Goal: Information Seeking & Learning: Learn about a topic

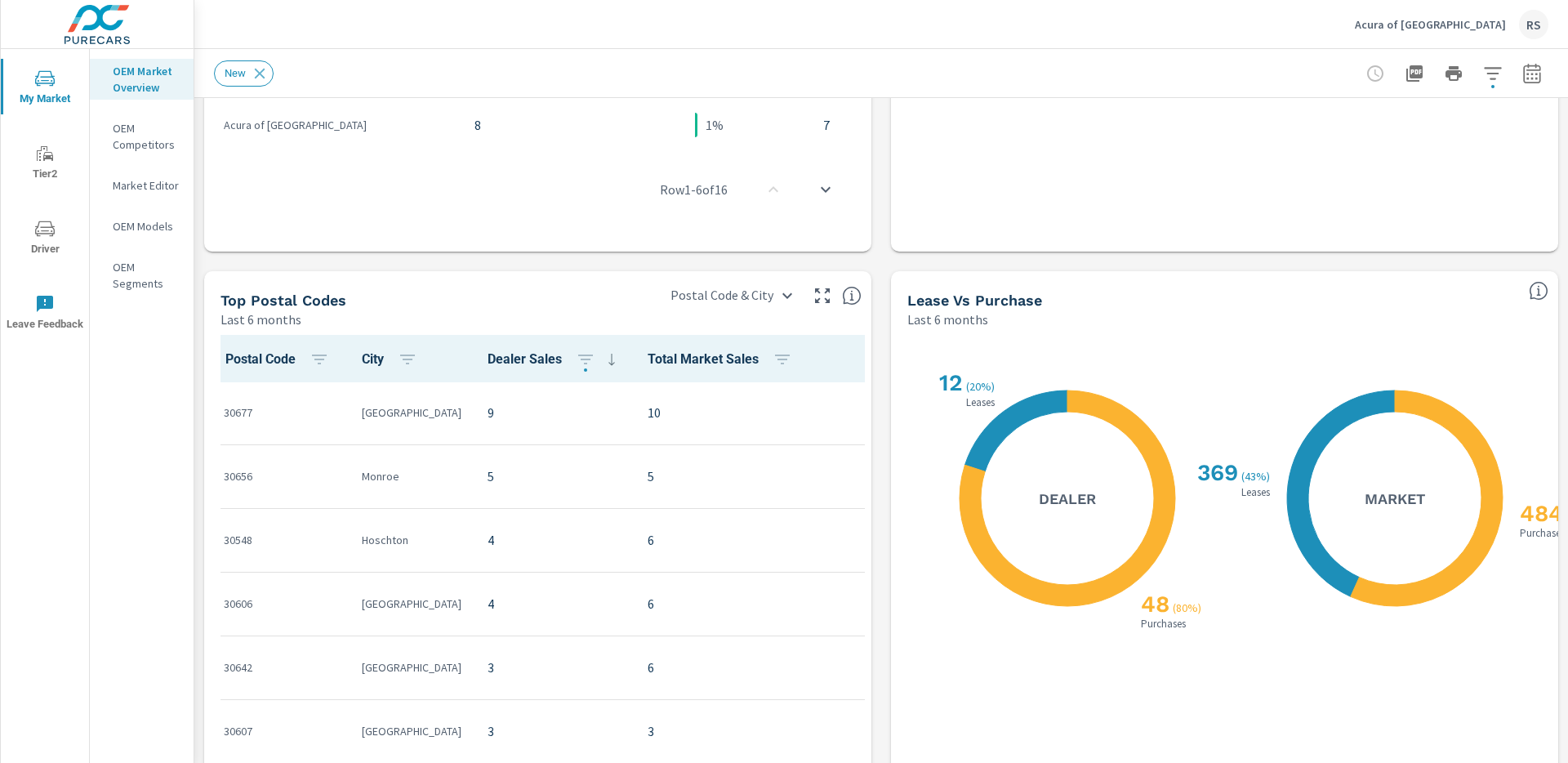
scroll to position [1478, 0]
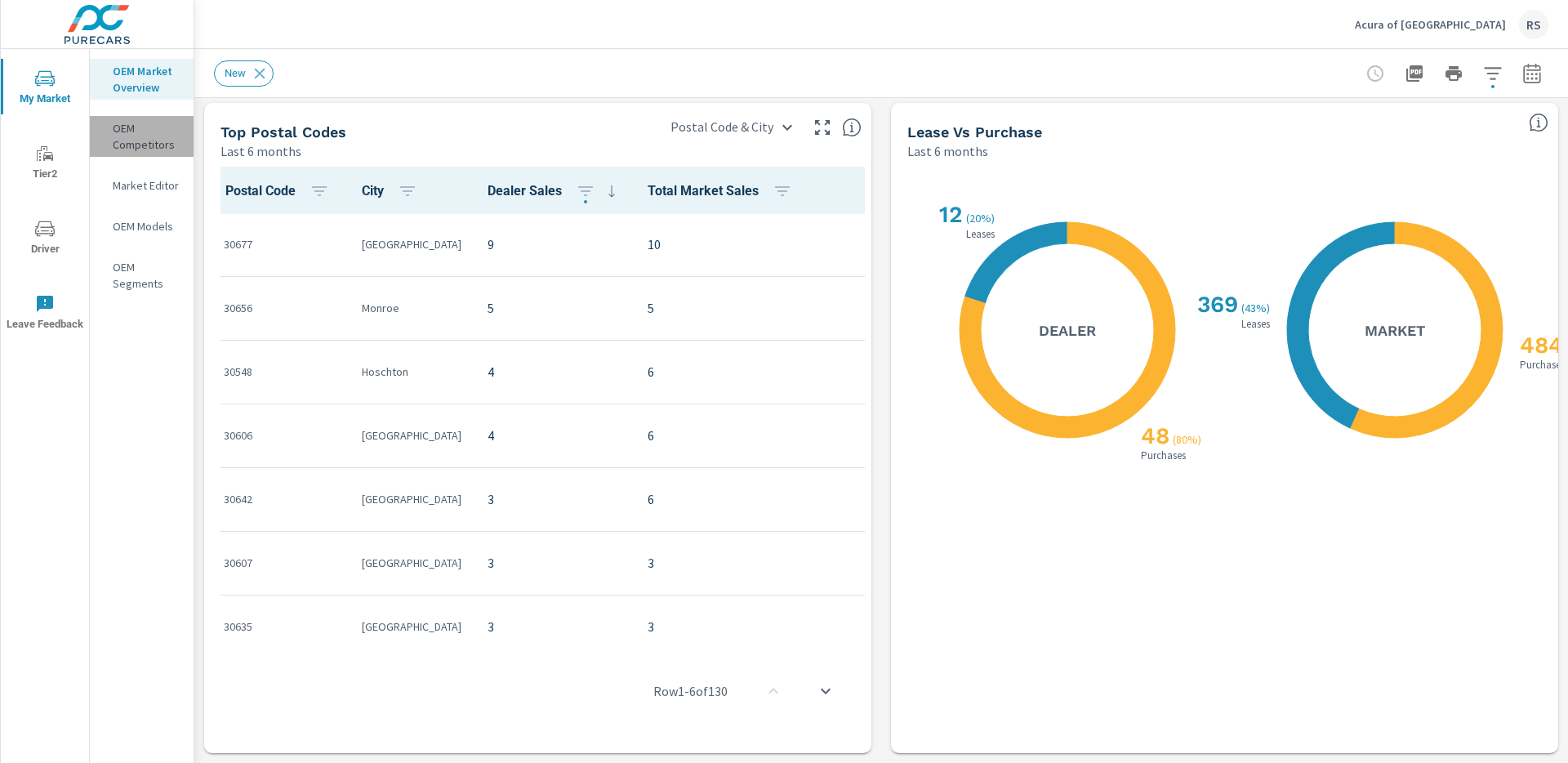
click at [114, 138] on p "OEM Competitors" at bounding box center [146, 136] width 67 height 32
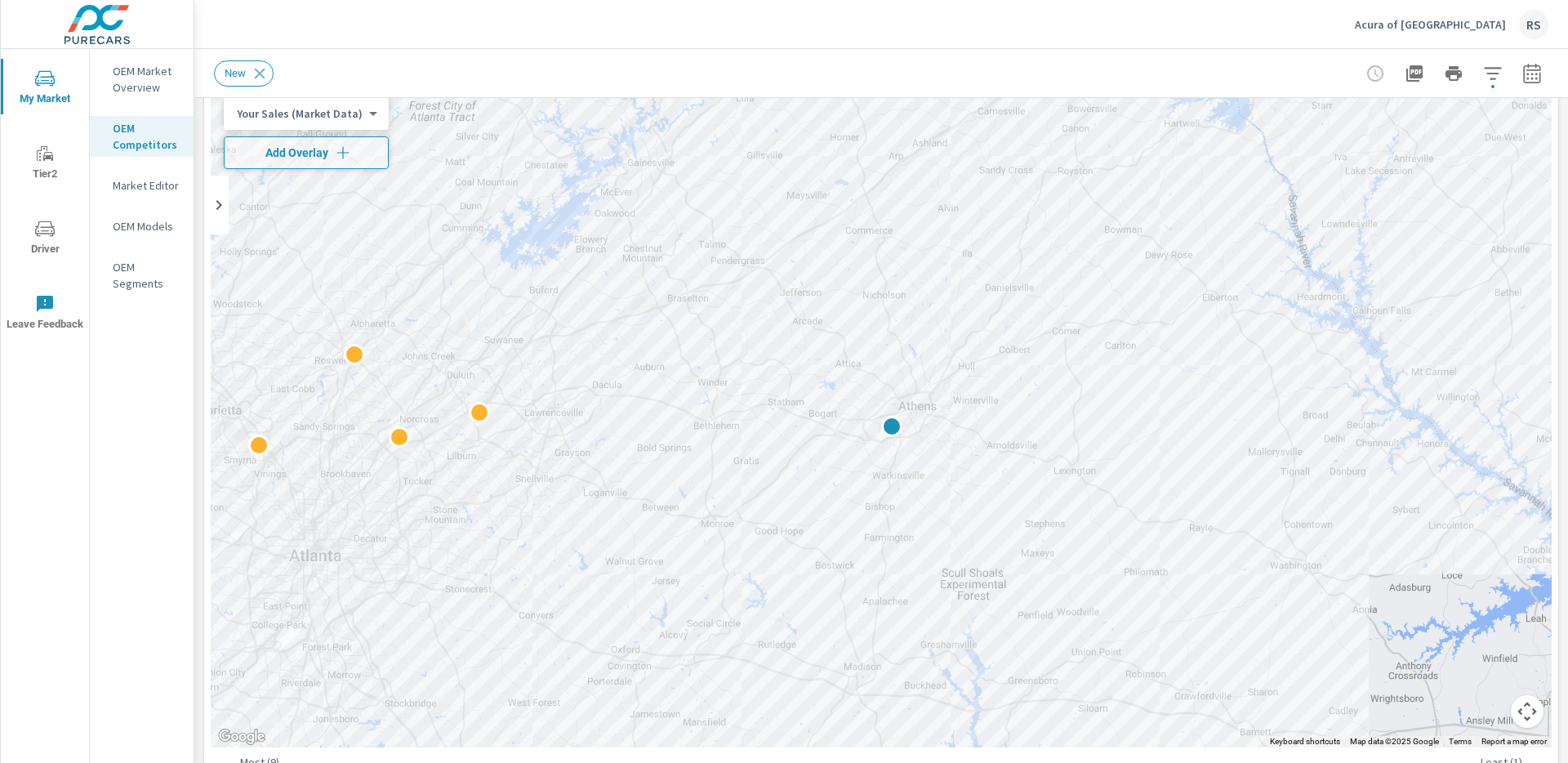
scroll to position [95, 0]
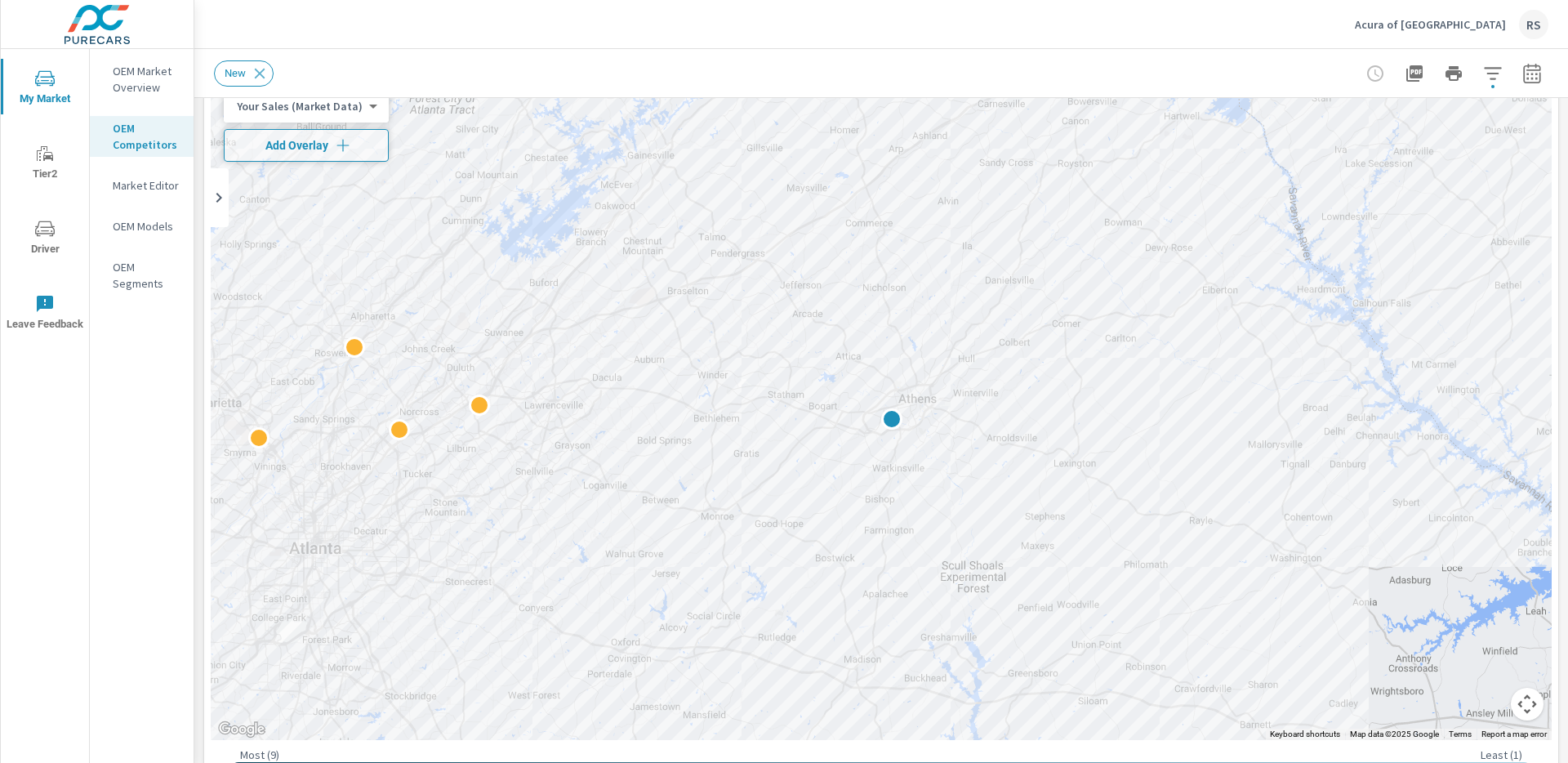
click at [148, 179] on p "Market Editor" at bounding box center [146, 185] width 67 height 17
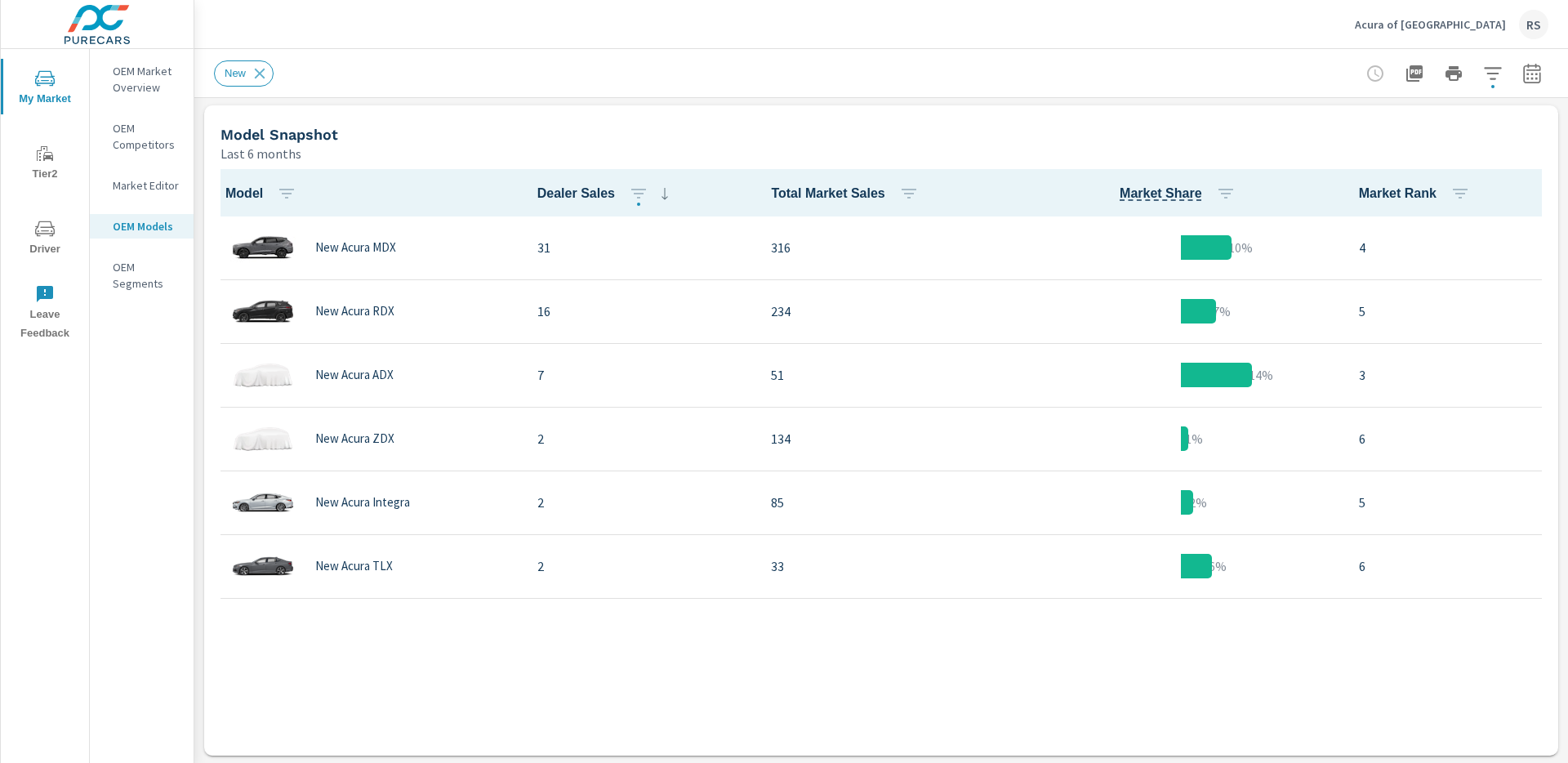
scroll to position [805, 0]
click at [153, 73] on p "OEM Market Overview" at bounding box center [146, 78] width 67 height 32
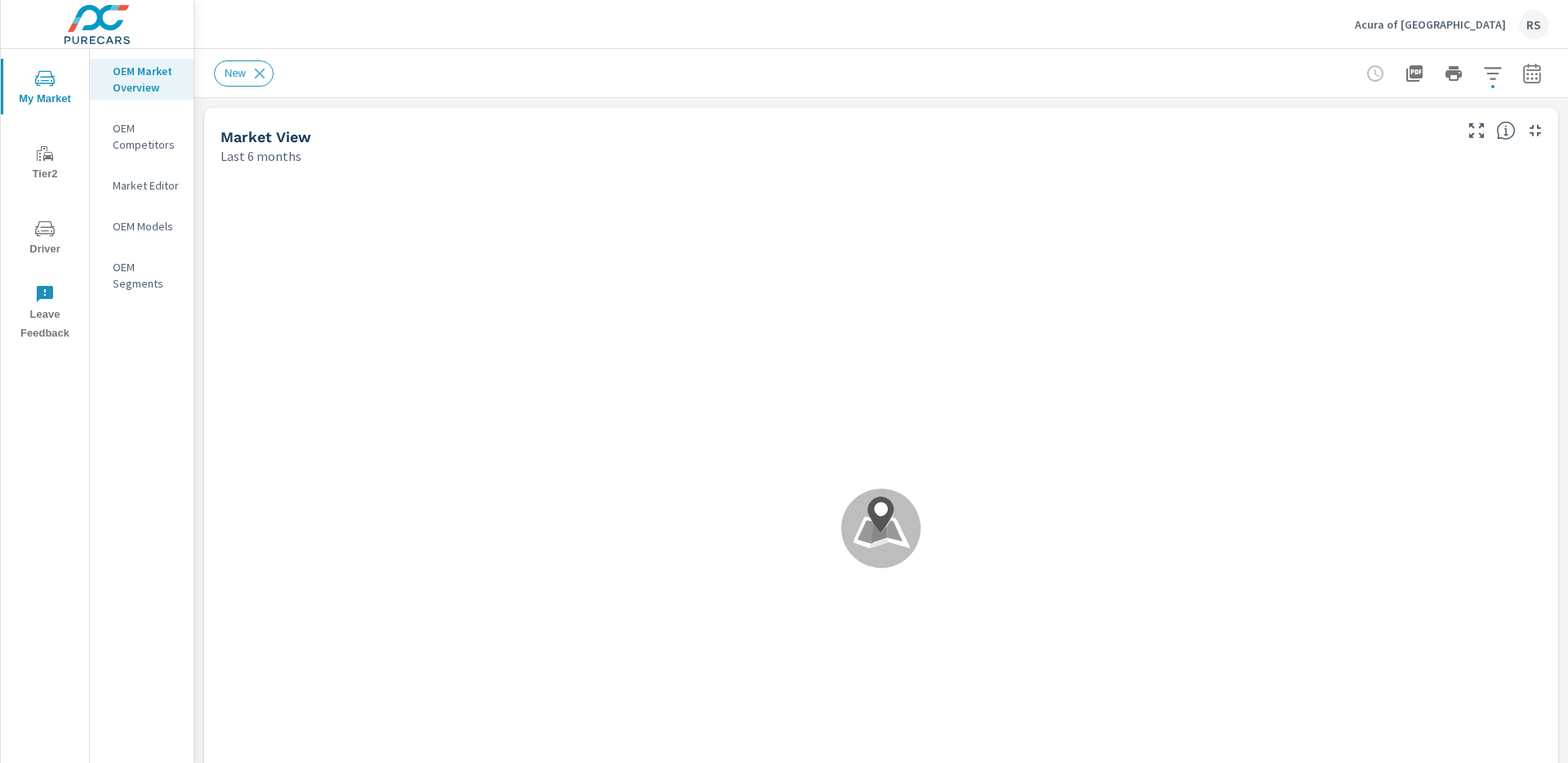
scroll to position [1, 0]
